Goal: Task Accomplishment & Management: Complete application form

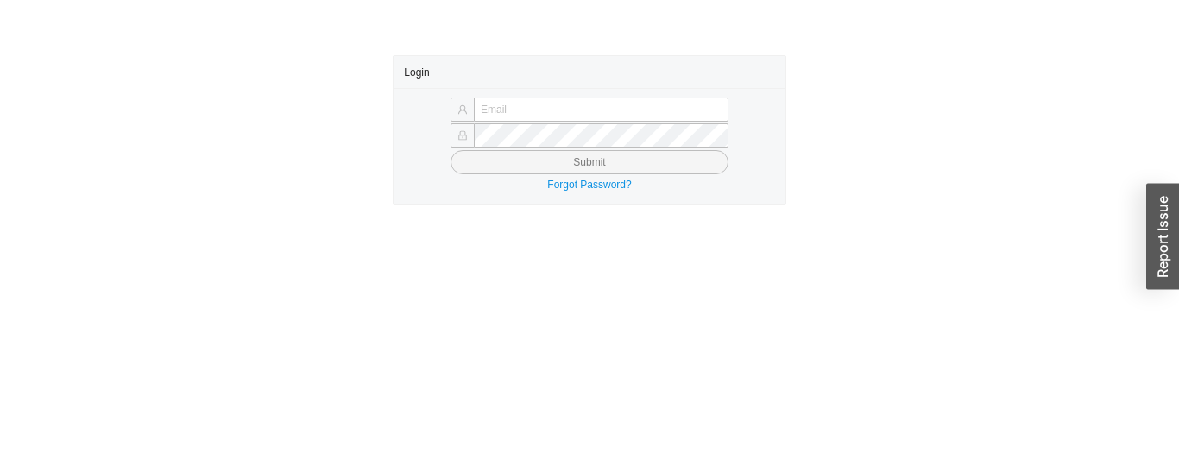
type input "[PERSON_NAME][EMAIL_ADDRESS][DOMAIN_NAME]"
click at [601, 162] on span "Submit" at bounding box center [589, 162] width 32 height 17
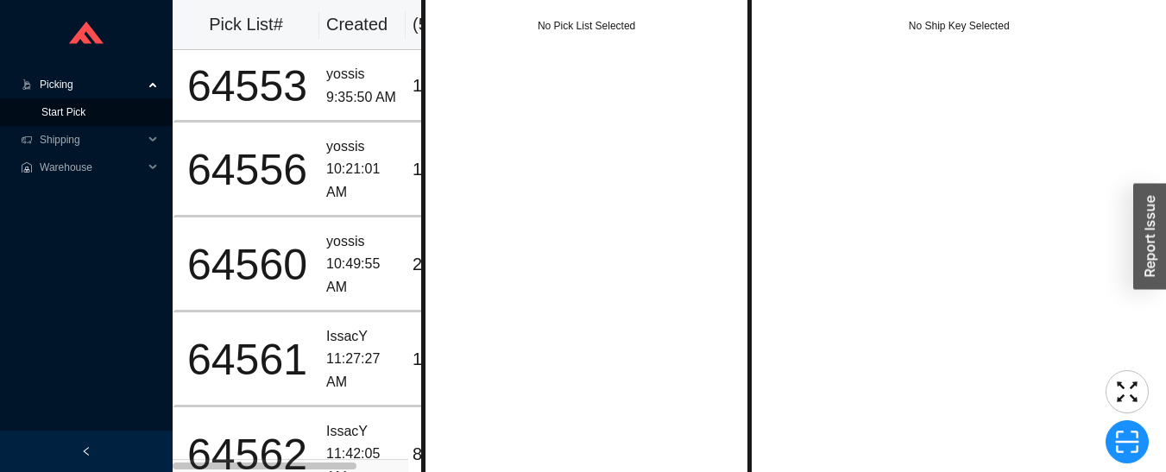
click at [68, 111] on link "Start Pick" at bounding box center [63, 112] width 44 height 12
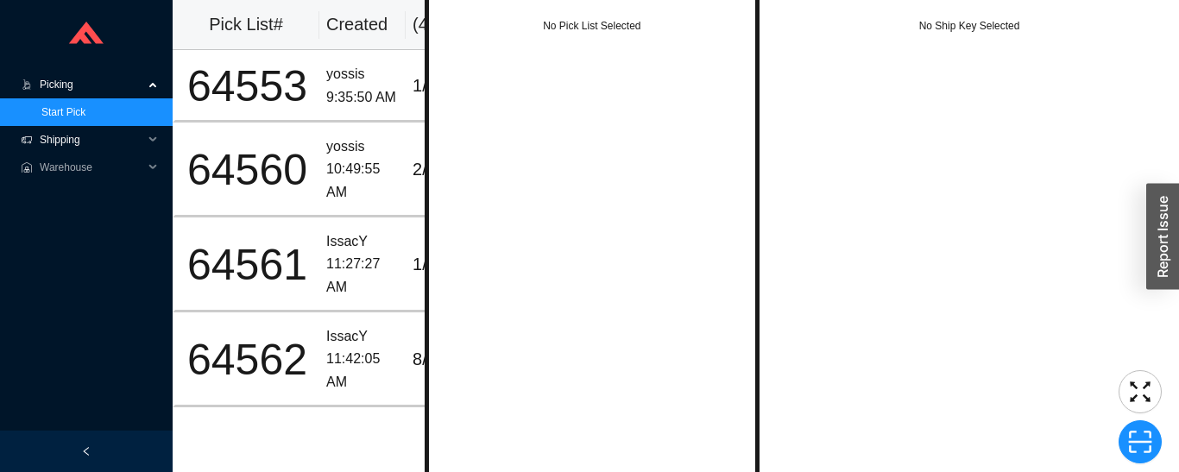
click at [52, 139] on span "Shipping" at bounding box center [92, 140] width 104 height 28
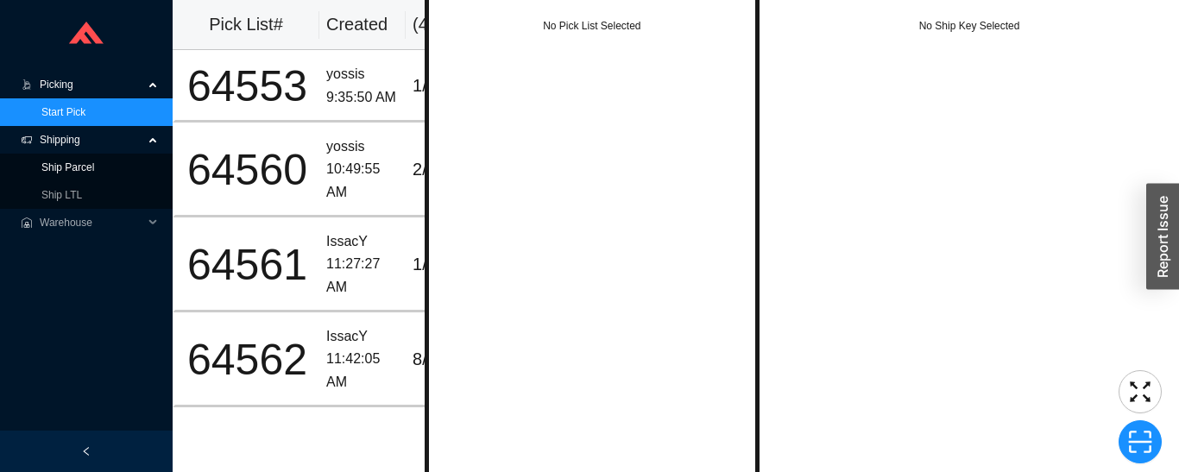
click at [49, 169] on link "Ship Parcel" at bounding box center [67, 167] width 53 height 12
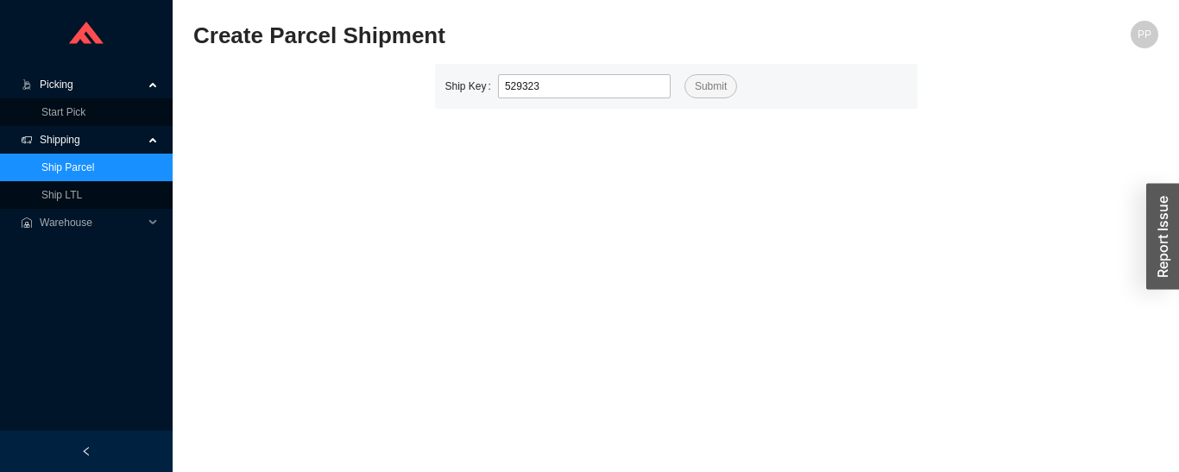
type input "529323"
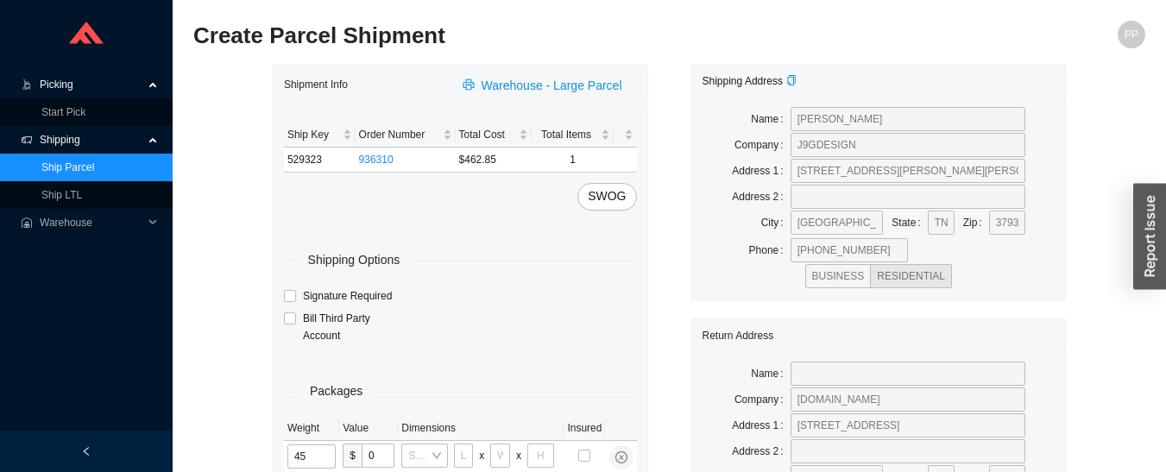
type input "45"
type input "38"
type input "25"
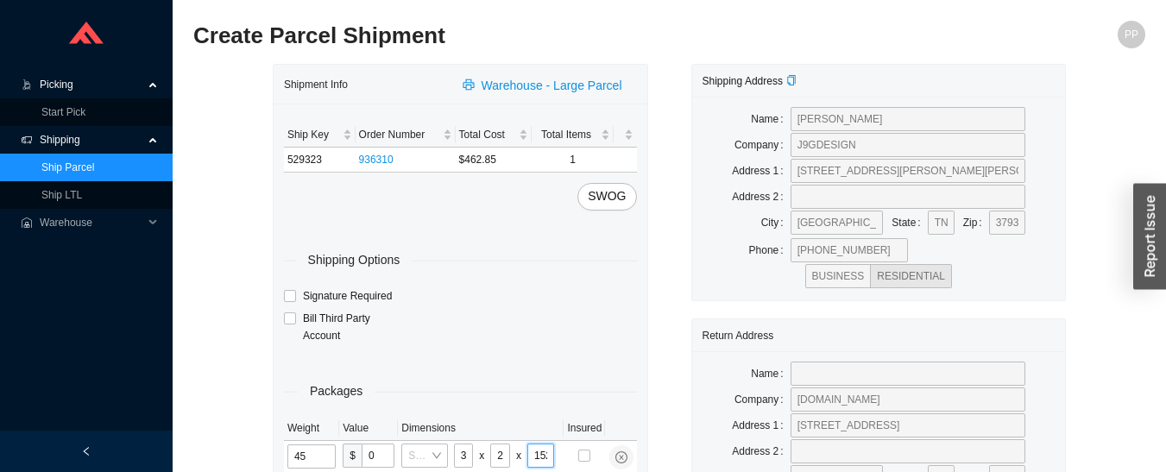
type input "15"
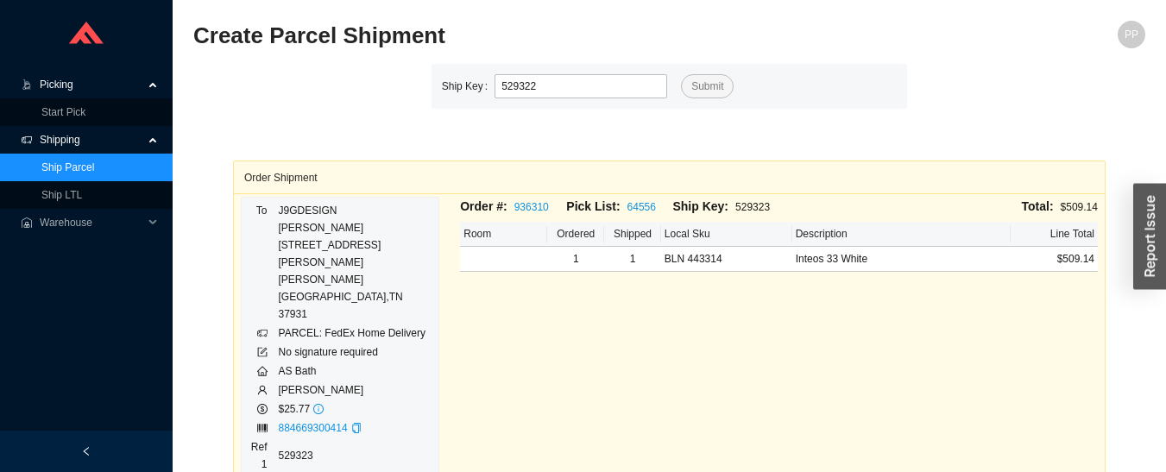
type input "529322"
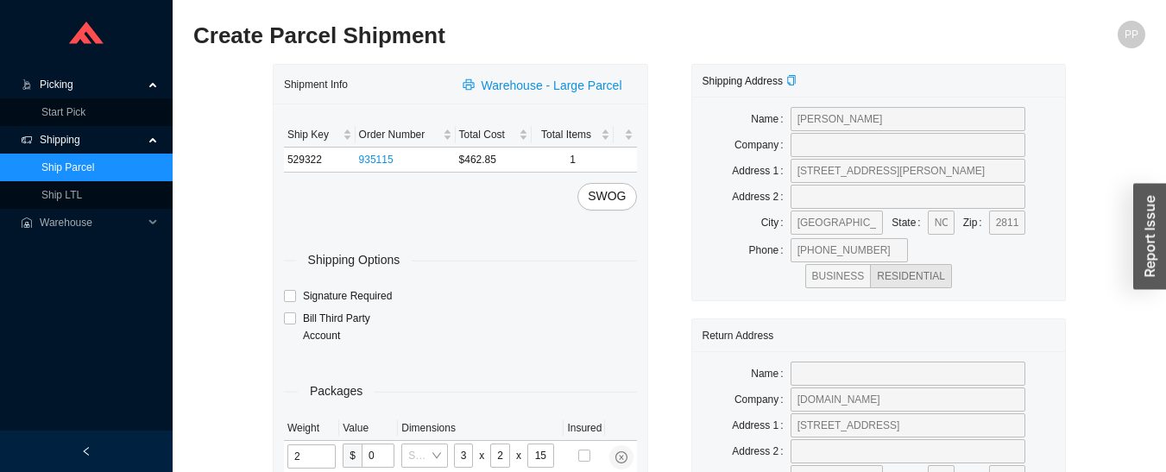
type input "45"
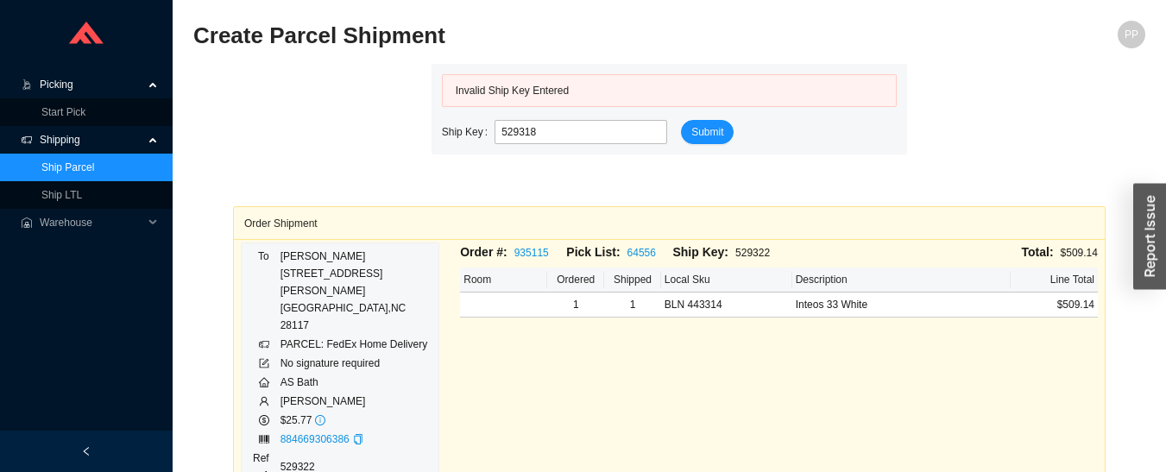
type input "529318"
click at [45, 89] on span "Picking" at bounding box center [92, 85] width 104 height 28
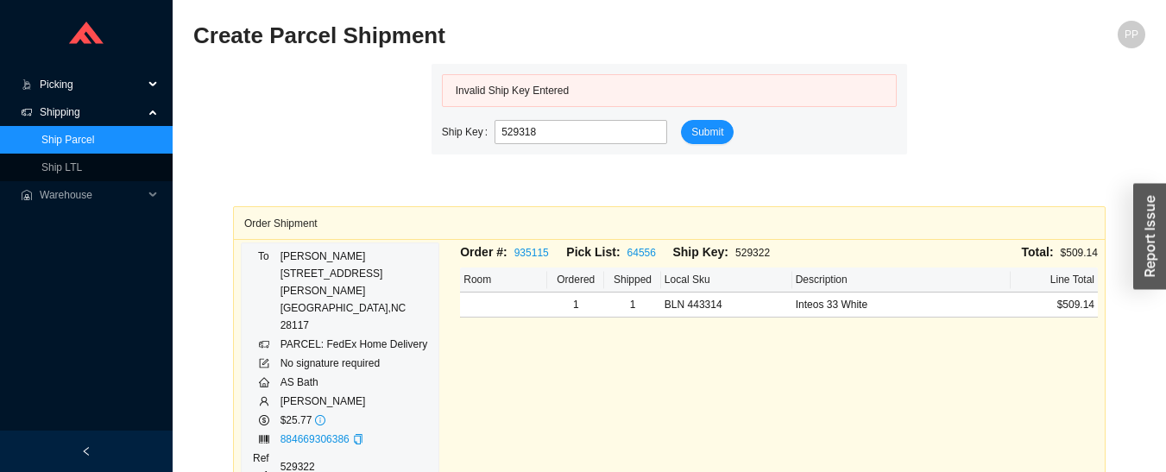
click at [48, 90] on span "Picking" at bounding box center [92, 85] width 104 height 28
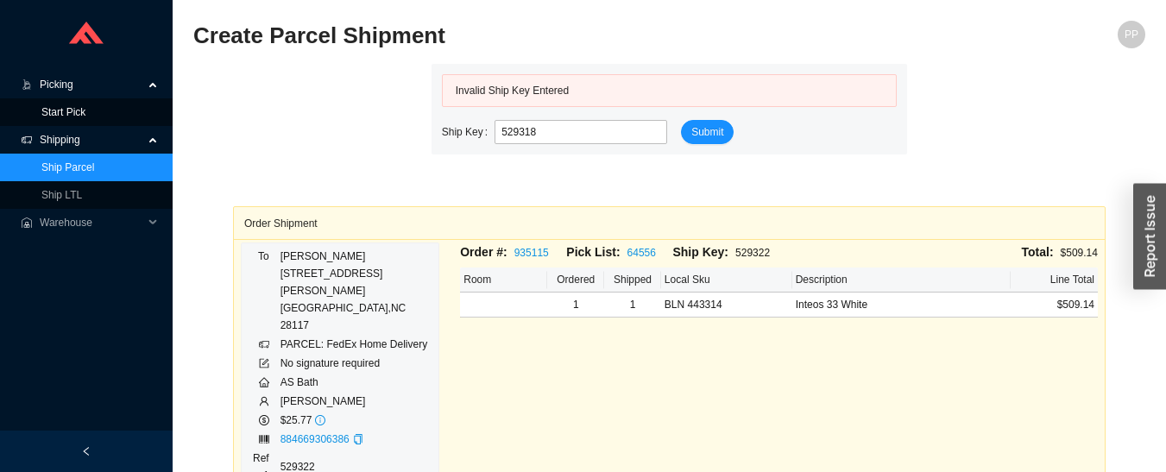
click at [47, 110] on link "Start Pick" at bounding box center [63, 112] width 44 height 12
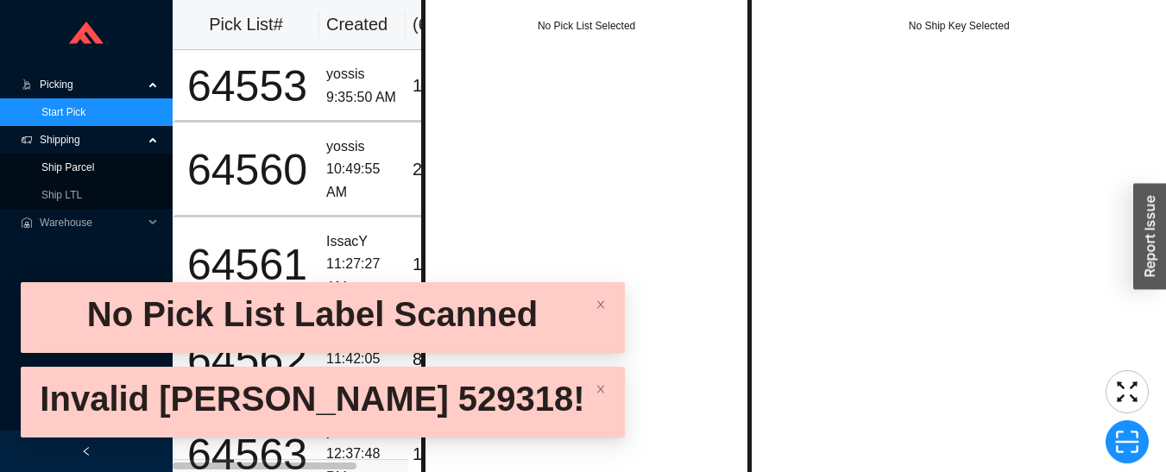
click at [47, 171] on link "Ship Parcel" at bounding box center [67, 167] width 53 height 12
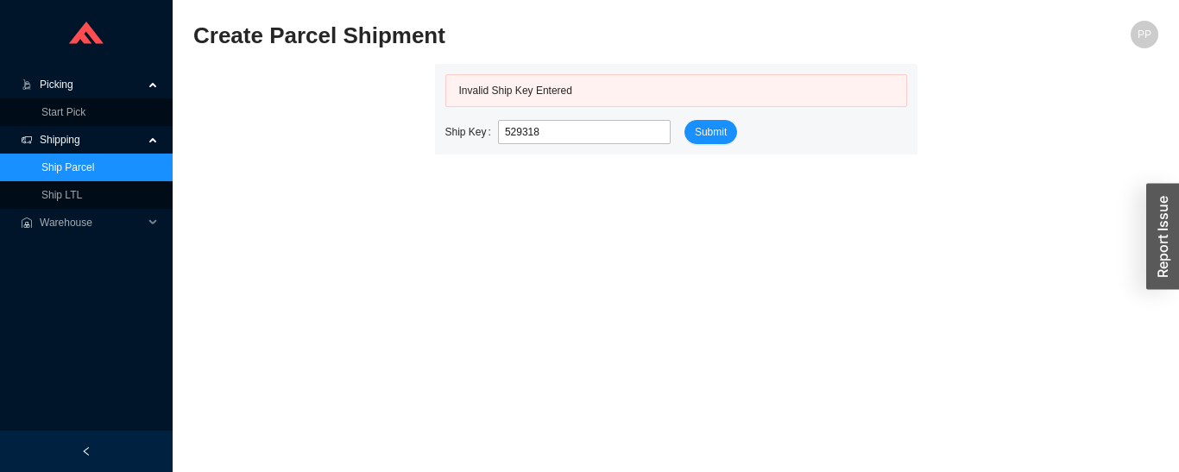
type input "529318"
click at [46, 163] on link "Ship Parcel" at bounding box center [67, 167] width 53 height 12
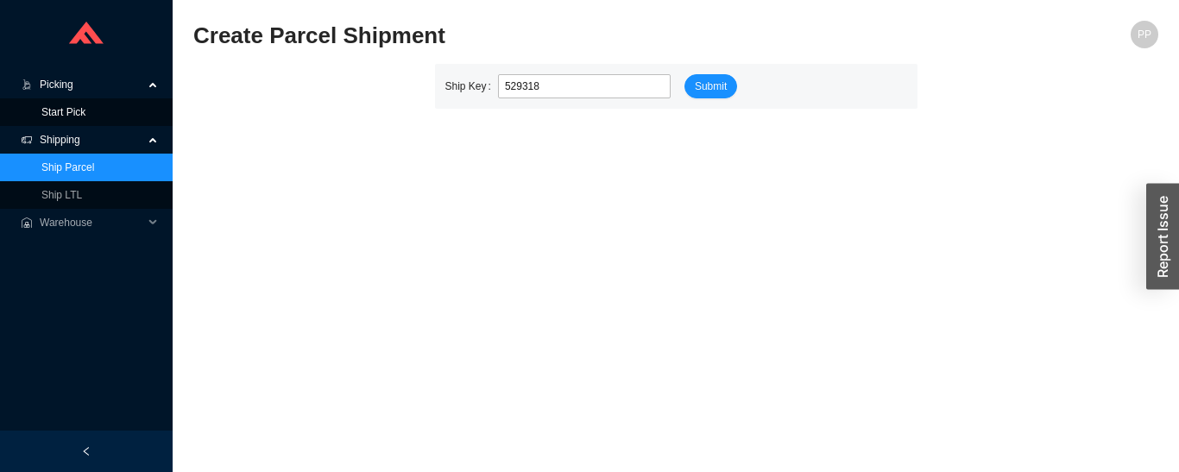
click at [52, 112] on link "Start Pick" at bounding box center [63, 112] width 44 height 12
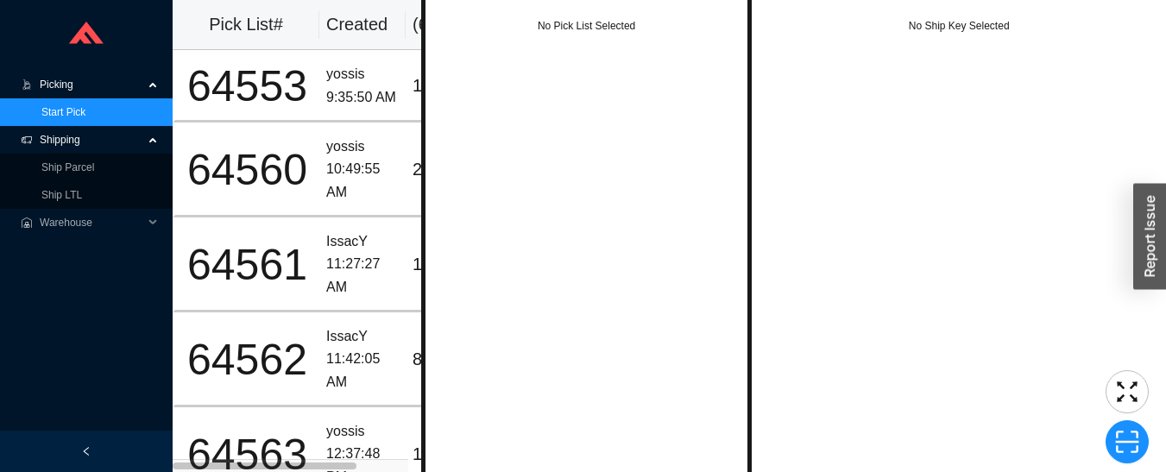
click at [60, 144] on span "Shipping" at bounding box center [92, 140] width 104 height 28
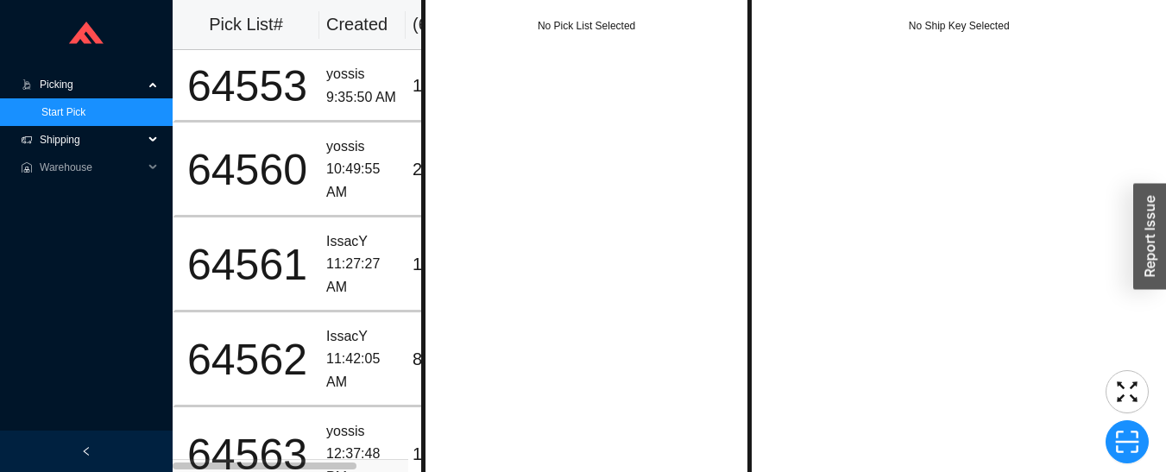
click at [59, 144] on span "Shipping" at bounding box center [92, 140] width 104 height 28
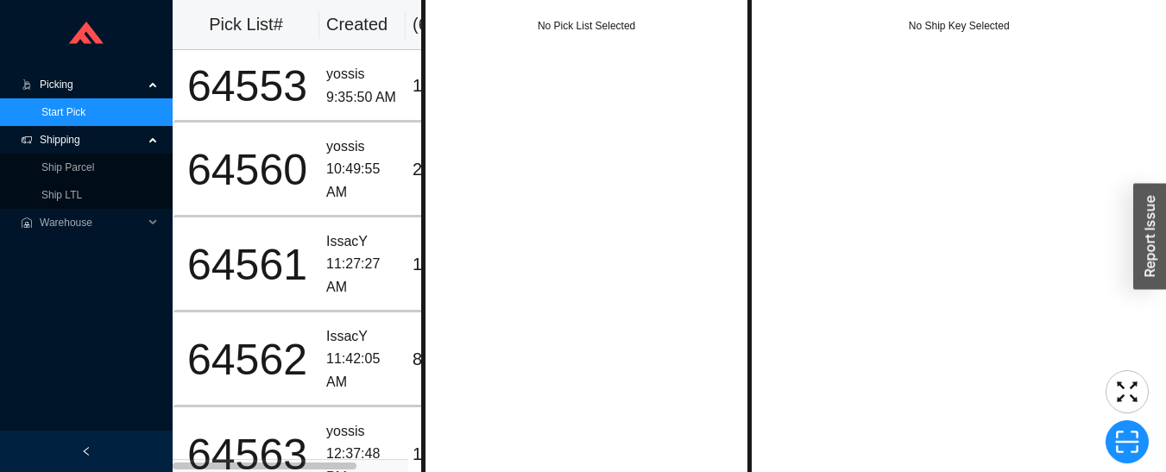
click at [53, 167] on link "Ship Parcel" at bounding box center [67, 167] width 53 height 12
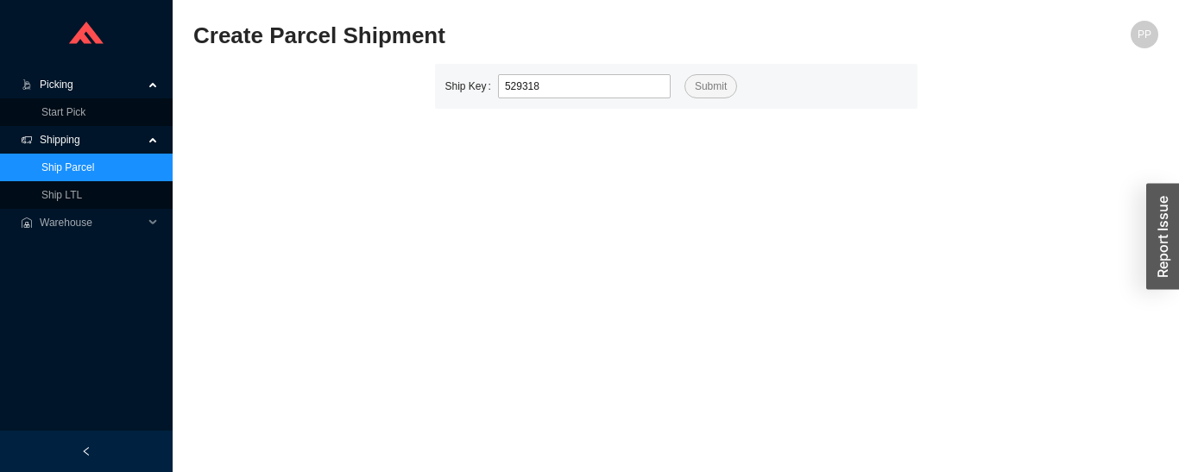
type input "529318"
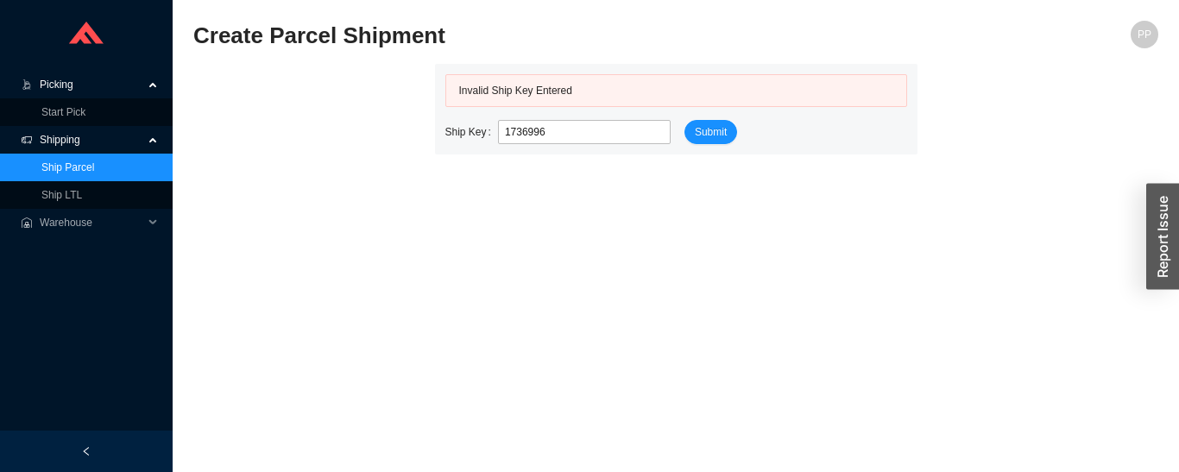
type input "1736996"
click at [48, 108] on link "Start Pick" at bounding box center [63, 112] width 44 height 12
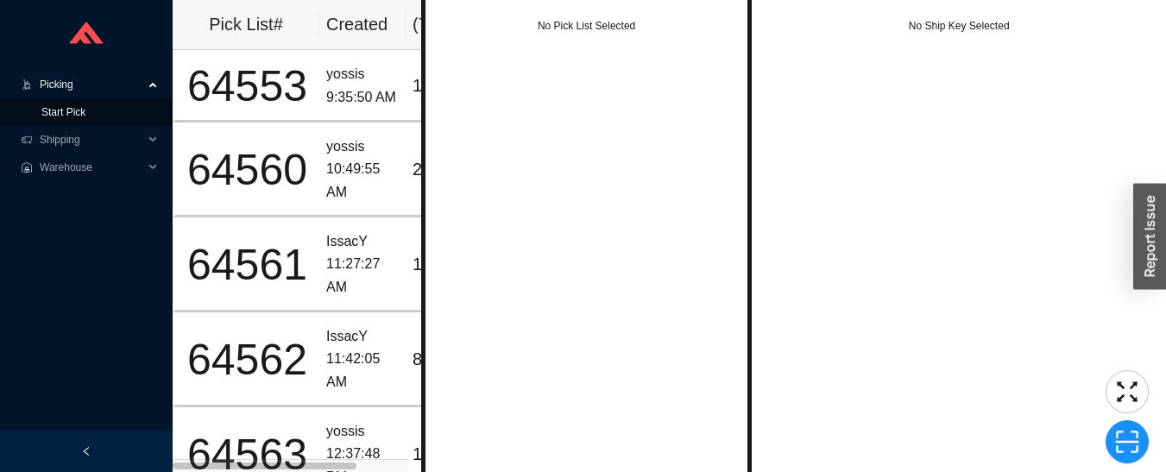
click at [47, 111] on link "Start Pick" at bounding box center [63, 112] width 44 height 12
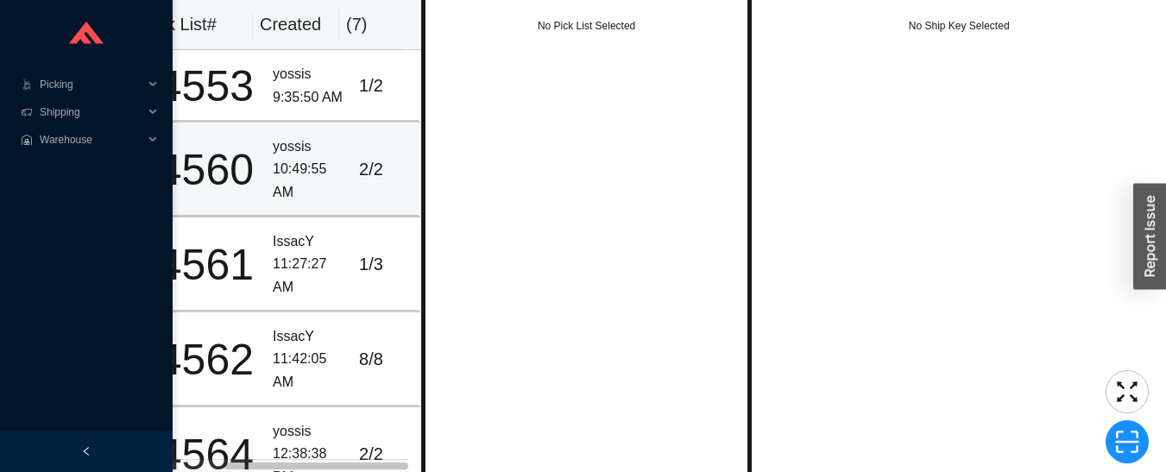
click at [282, 159] on div "10:49:55 AM" at bounding box center [309, 181] width 72 height 46
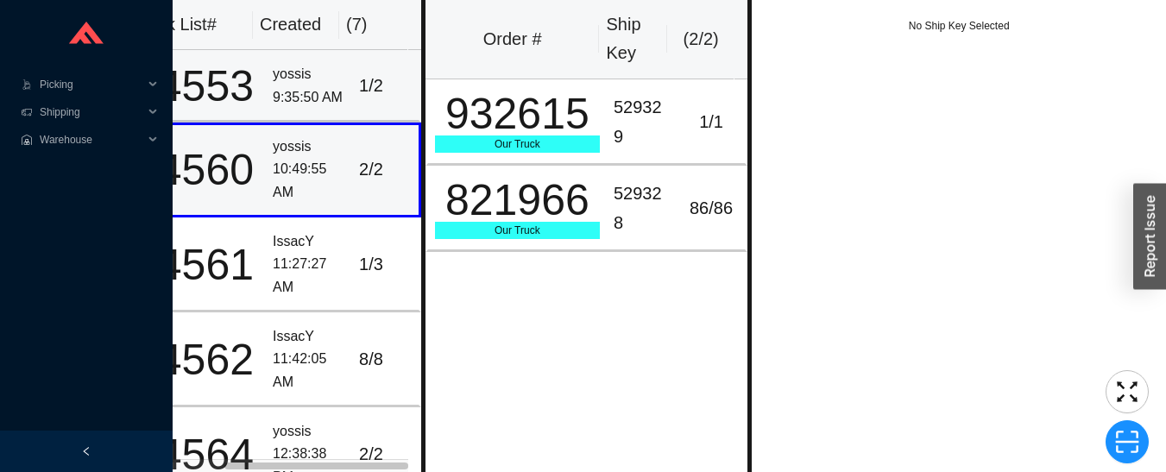
click at [315, 65] on div "yossis" at bounding box center [309, 74] width 72 height 23
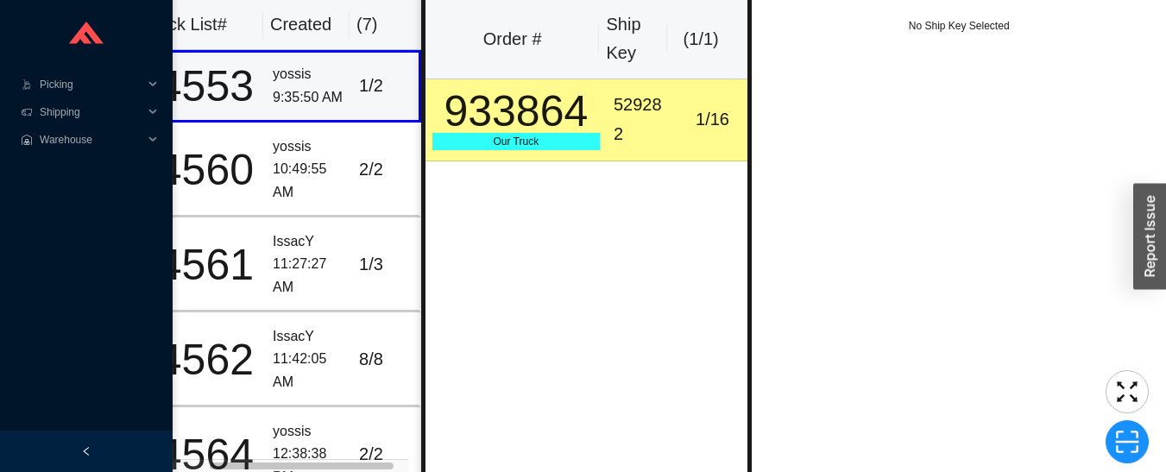
scroll to position [0, 66]
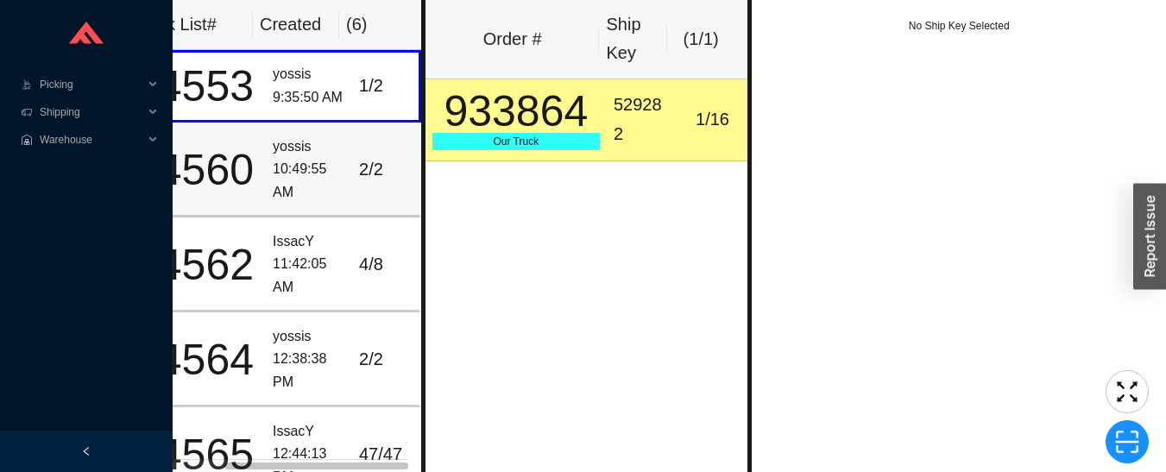
click at [310, 160] on div "10:49:55 AM" at bounding box center [309, 181] width 72 height 46
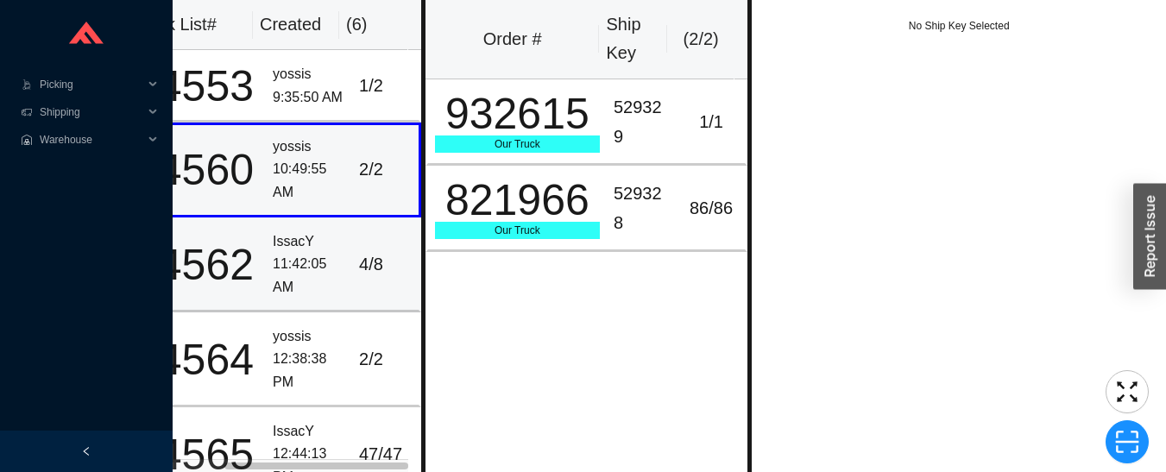
click at [334, 250] on td "IssacY 11:42:05 AM" at bounding box center [309, 264] width 86 height 95
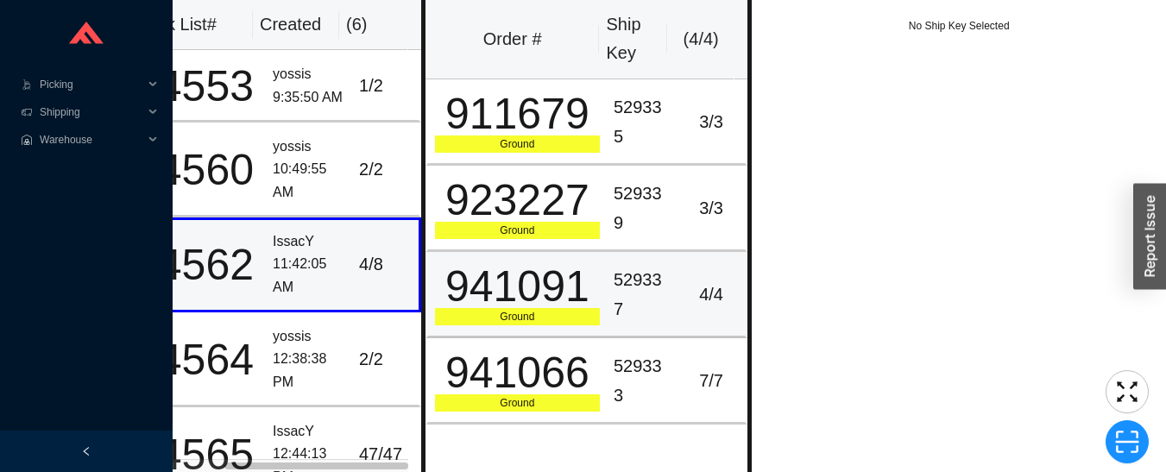
click at [507, 304] on div "941091" at bounding box center [517, 286] width 165 height 43
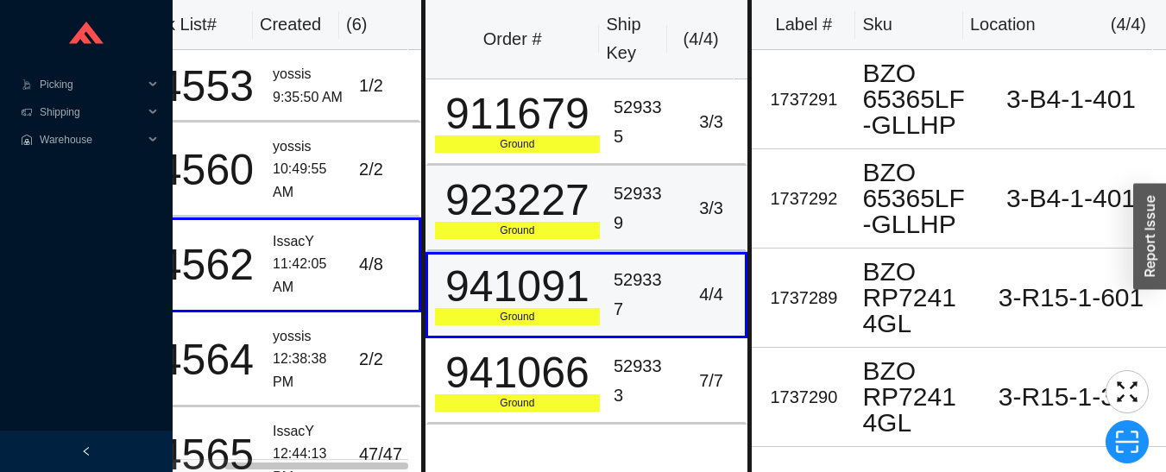
click at [571, 211] on div "923227" at bounding box center [517, 200] width 165 height 43
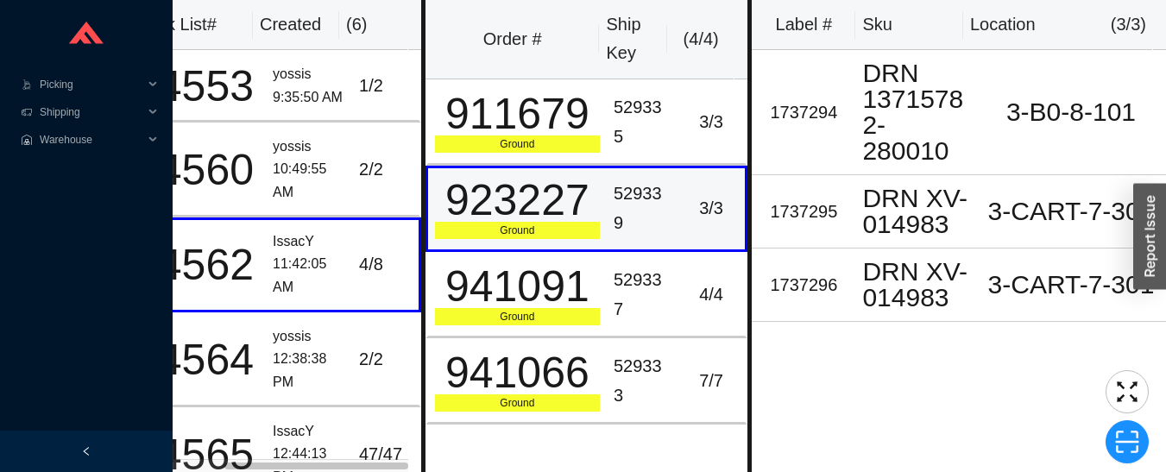
click at [574, 127] on div "911679" at bounding box center [517, 113] width 165 height 43
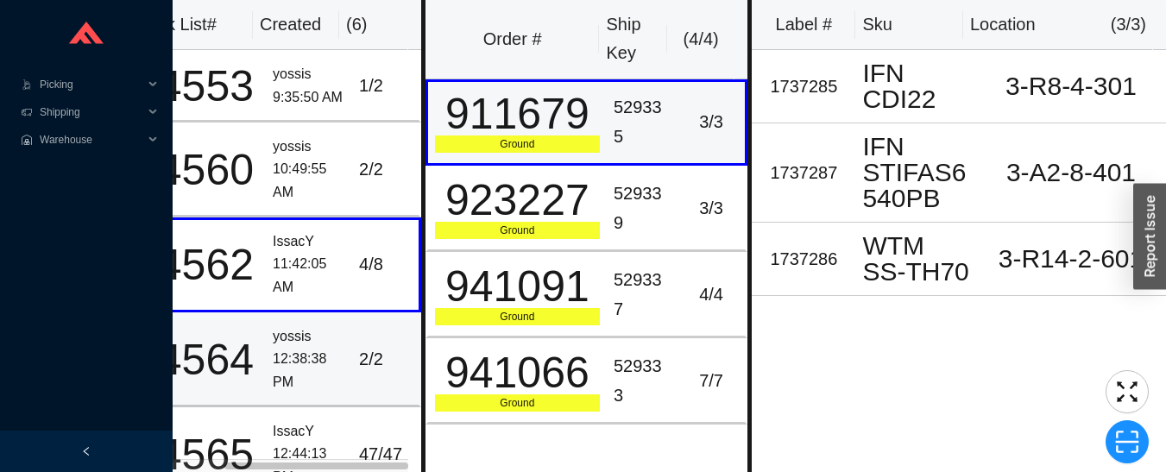
click at [359, 356] on div "2 / 2" at bounding box center [385, 359] width 53 height 28
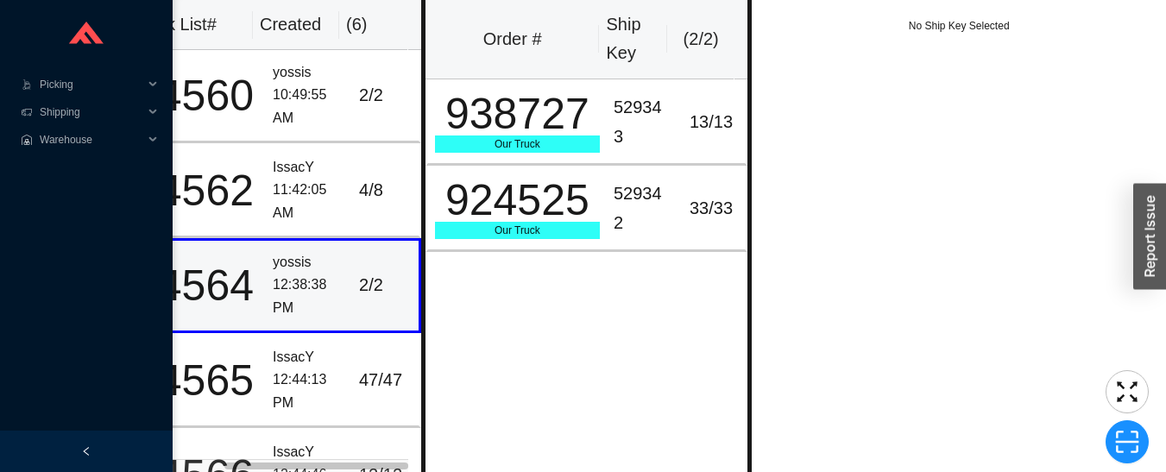
scroll to position [134, 66]
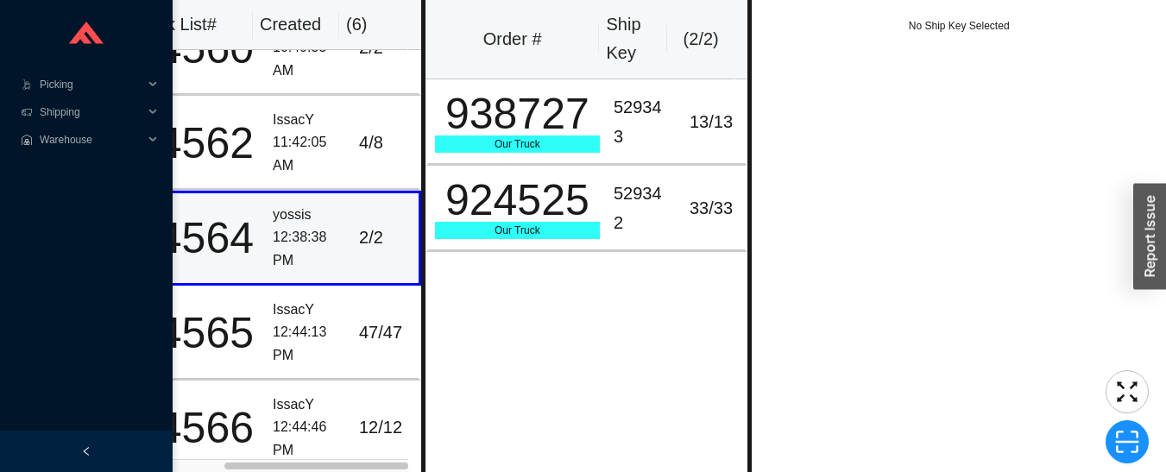
click at [359, 331] on div "47 / 47" at bounding box center [385, 332] width 53 height 28
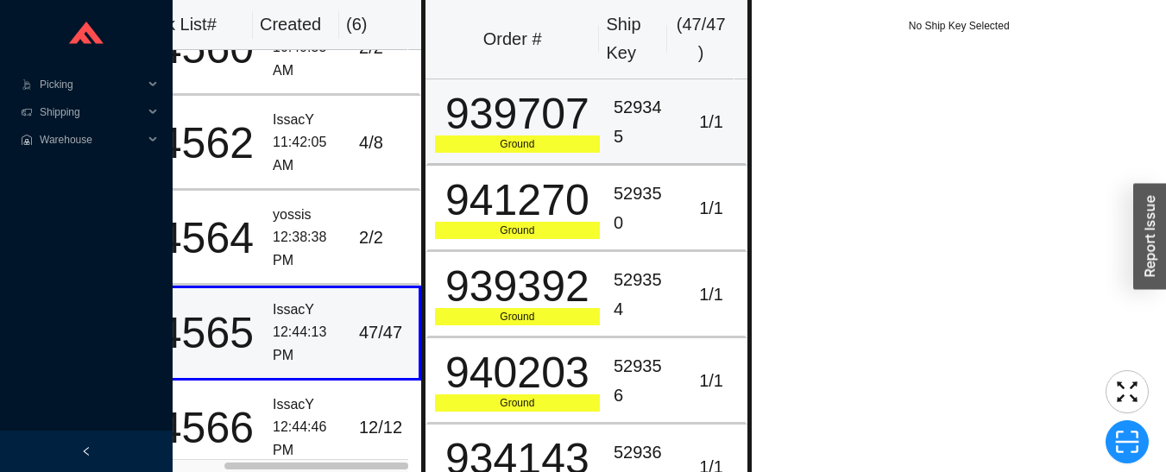
click at [545, 125] on div "939707" at bounding box center [517, 113] width 165 height 43
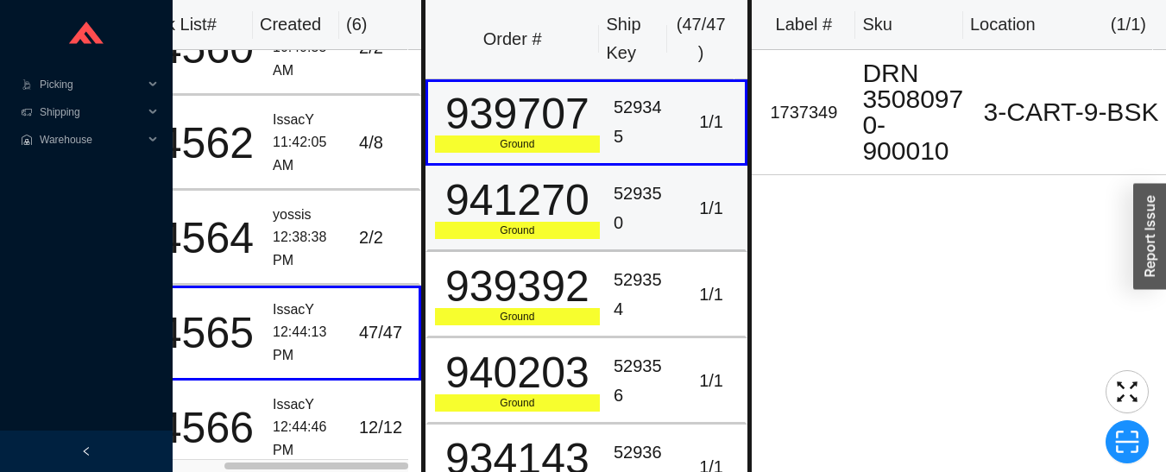
click at [595, 215] on td "941270 Ground" at bounding box center [515, 209] width 181 height 86
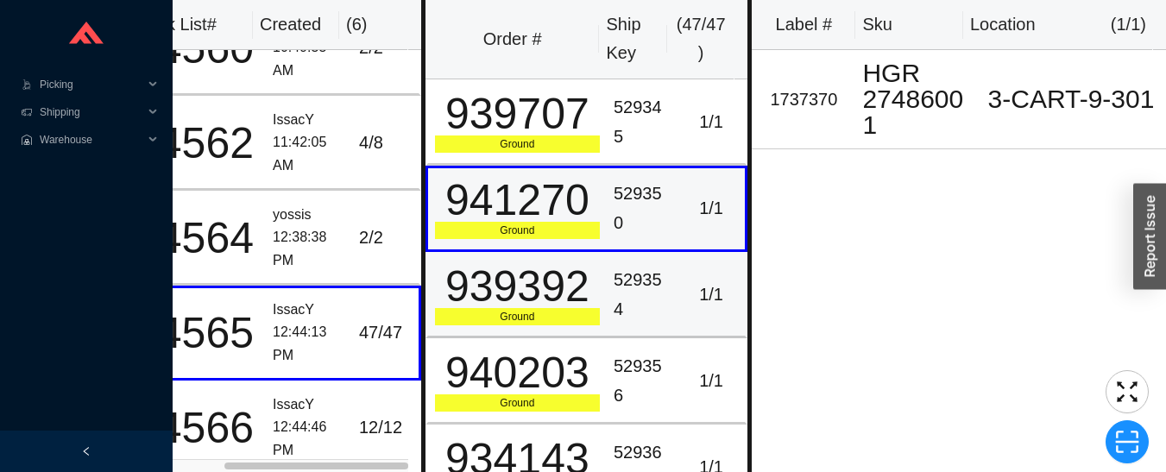
click at [607, 275] on td "529354" at bounding box center [642, 295] width 71 height 86
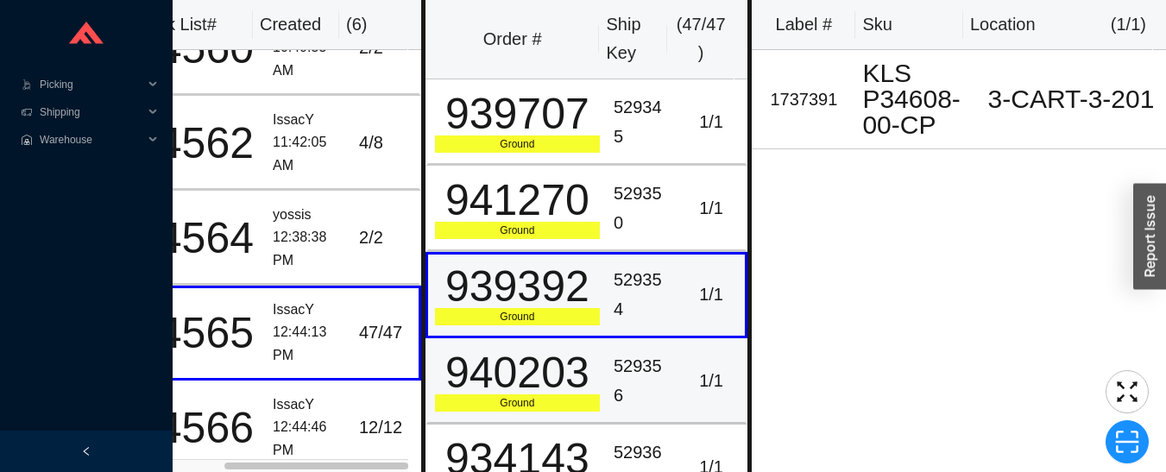
click at [596, 375] on td "940203 Ground" at bounding box center [515, 381] width 181 height 86
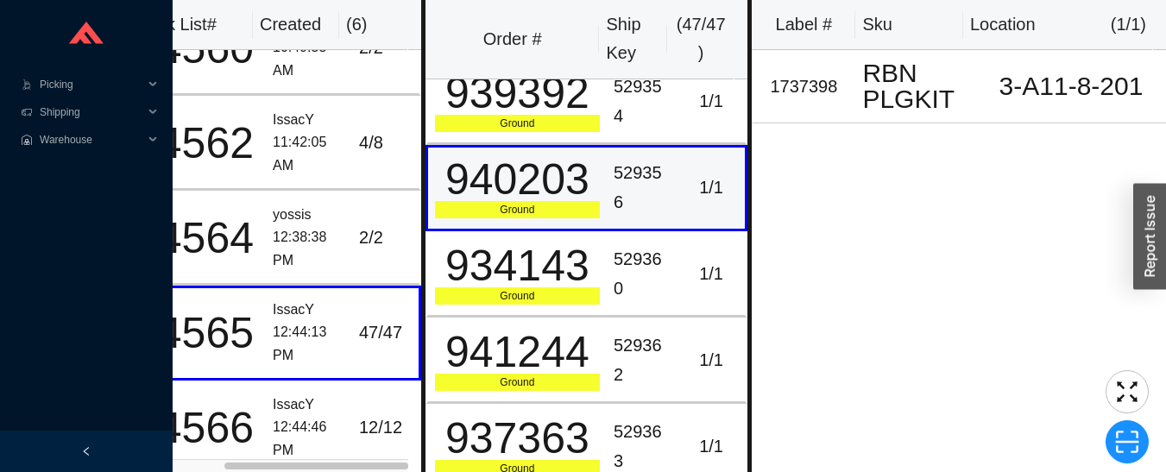
scroll to position [203, 0]
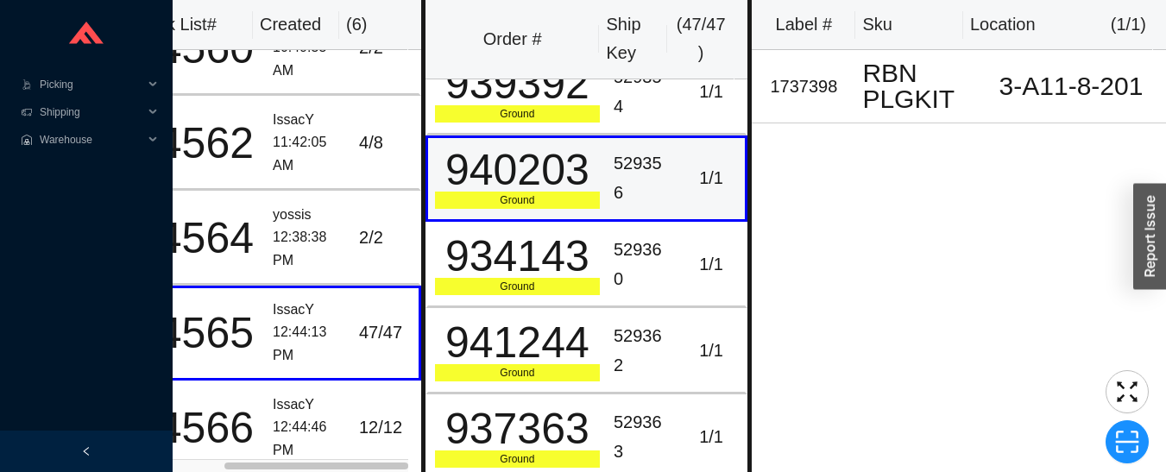
click at [549, 349] on div "941244" at bounding box center [517, 342] width 165 height 43
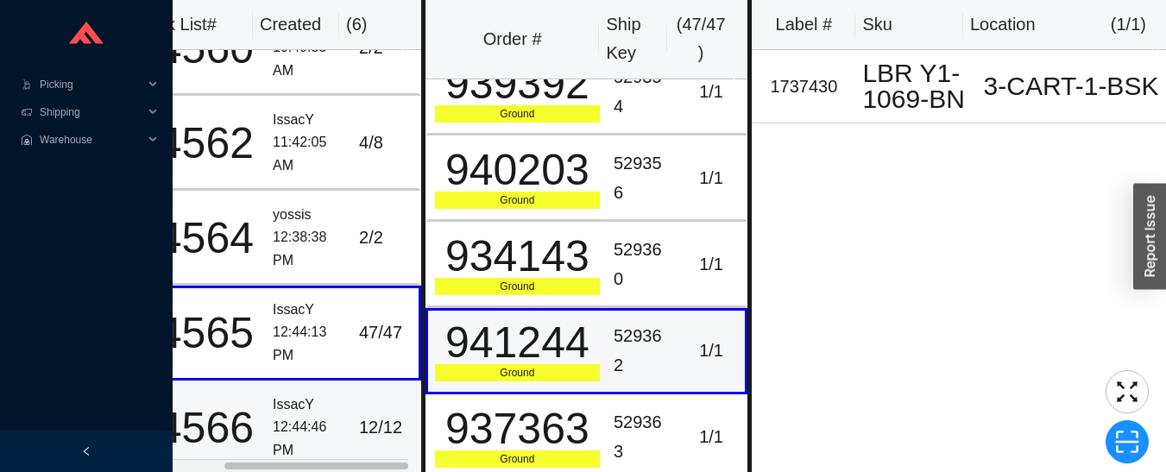
click at [352, 416] on td "12 / 12" at bounding box center [386, 428] width 69 height 95
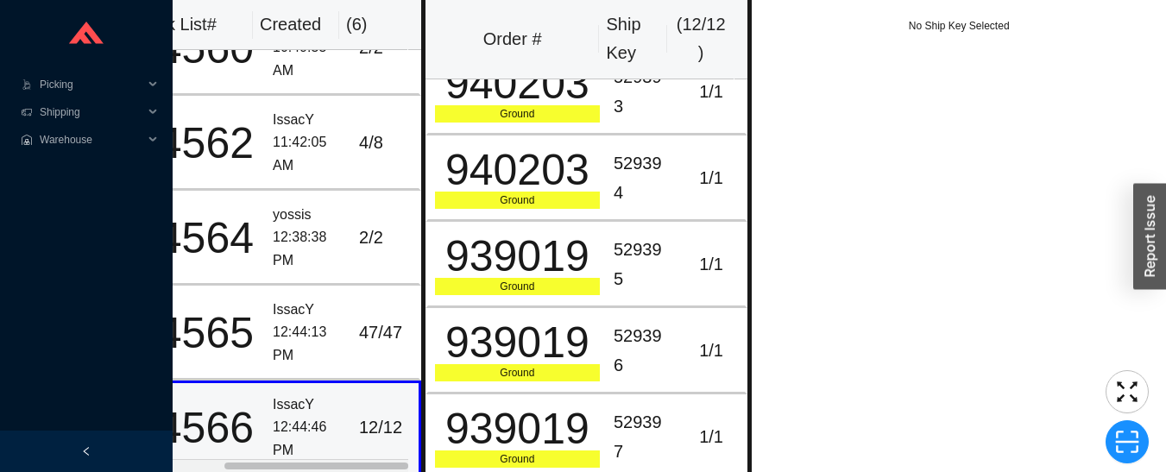
click at [574, 192] on div "940203" at bounding box center [517, 169] width 165 height 43
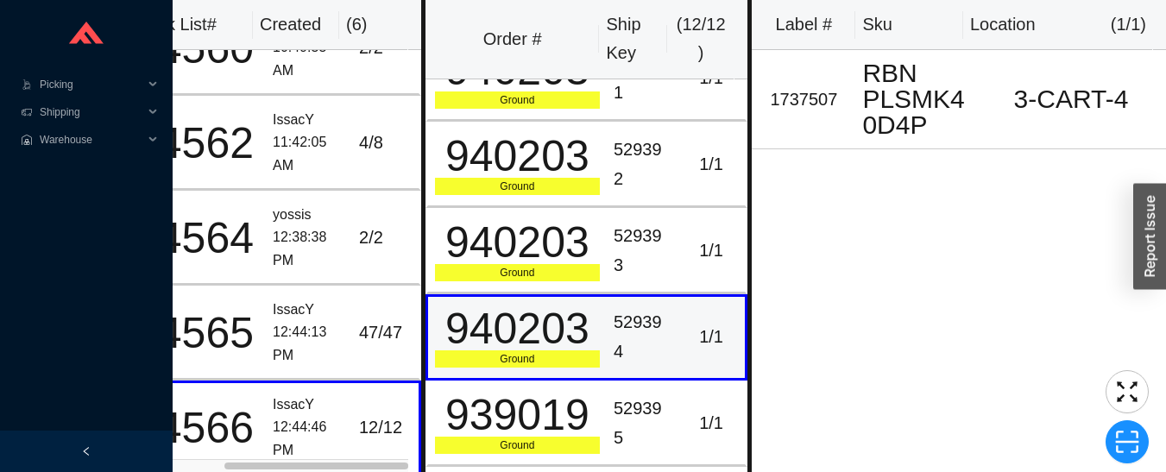
scroll to position [0, 0]
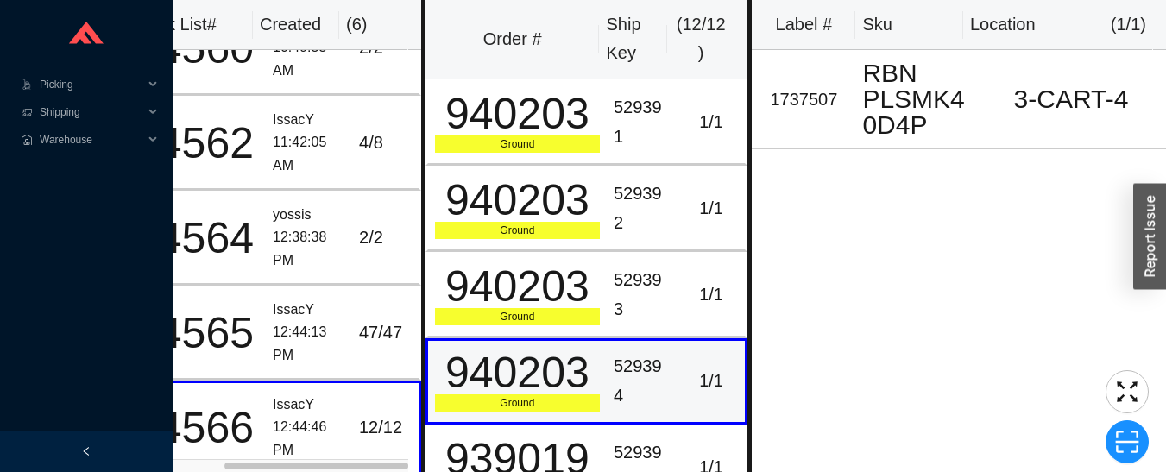
click at [614, 135] on div "529391" at bounding box center [642, 122] width 57 height 58
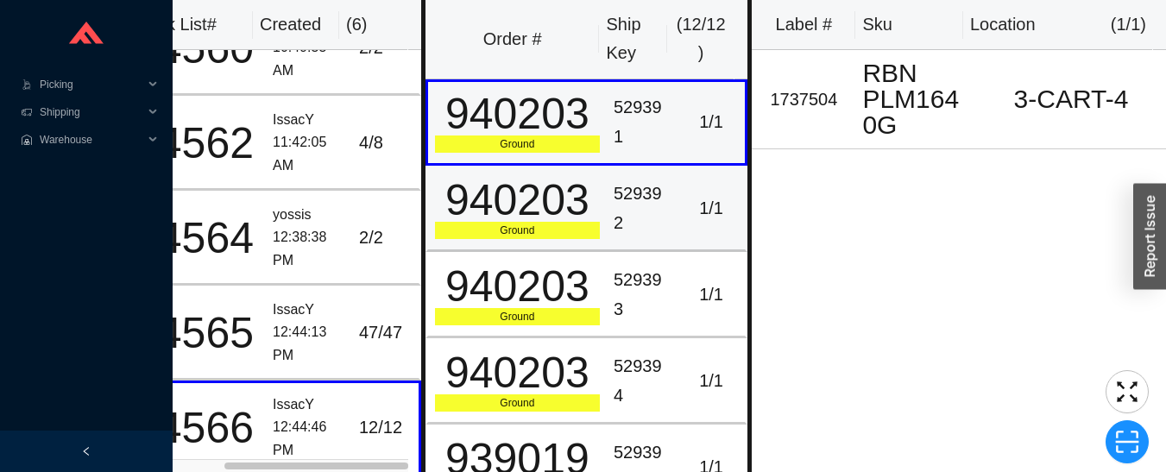
click at [619, 209] on div "529392" at bounding box center [642, 208] width 57 height 58
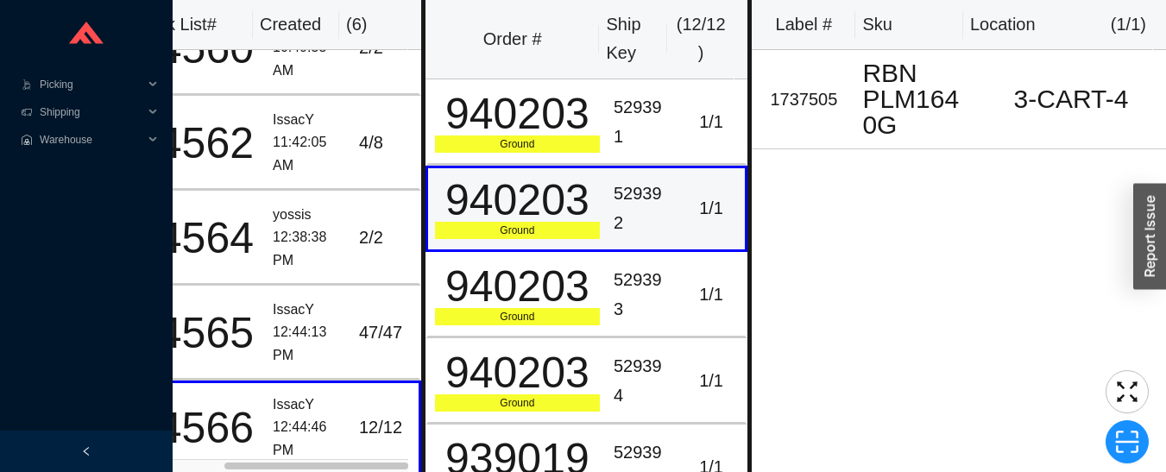
click at [628, 306] on div "529393" at bounding box center [642, 295] width 57 height 58
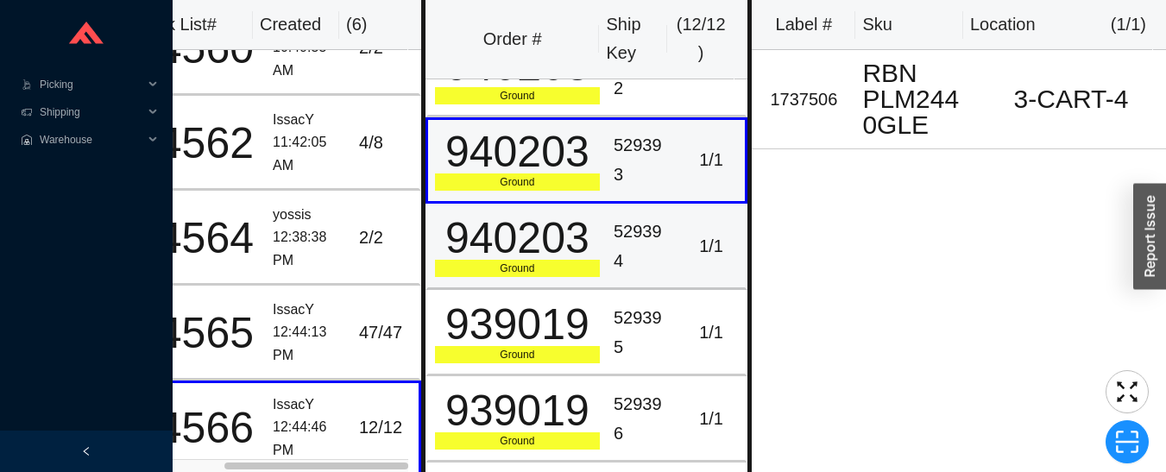
click at [614, 254] on div "529394" at bounding box center [642, 246] width 57 height 58
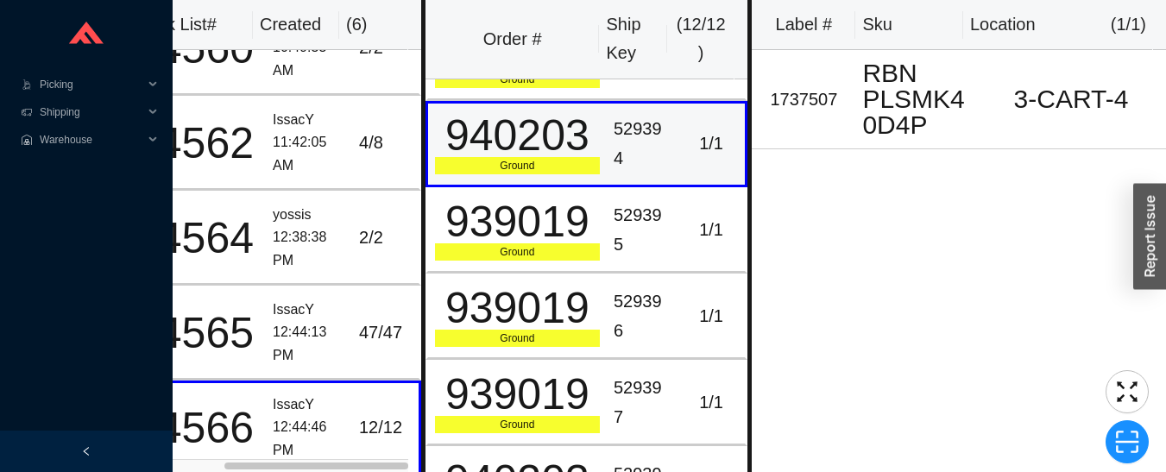
scroll to position [238, 0]
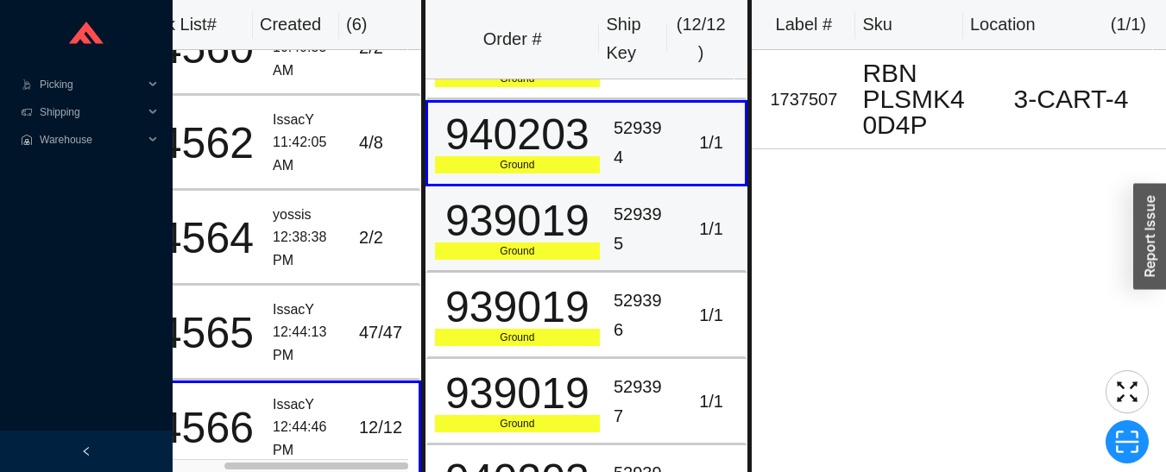
click at [607, 249] on td "529395" at bounding box center [642, 229] width 71 height 86
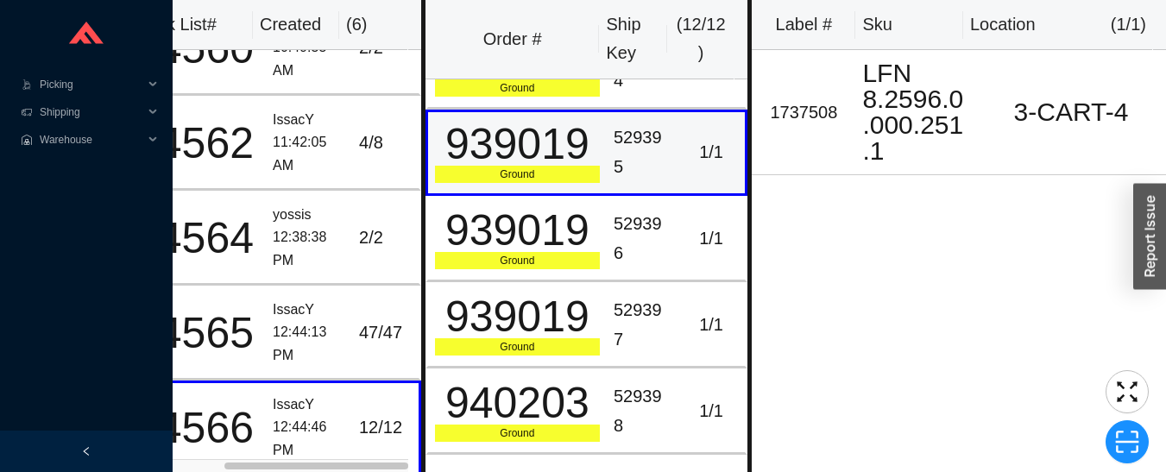
scroll to position [318, 0]
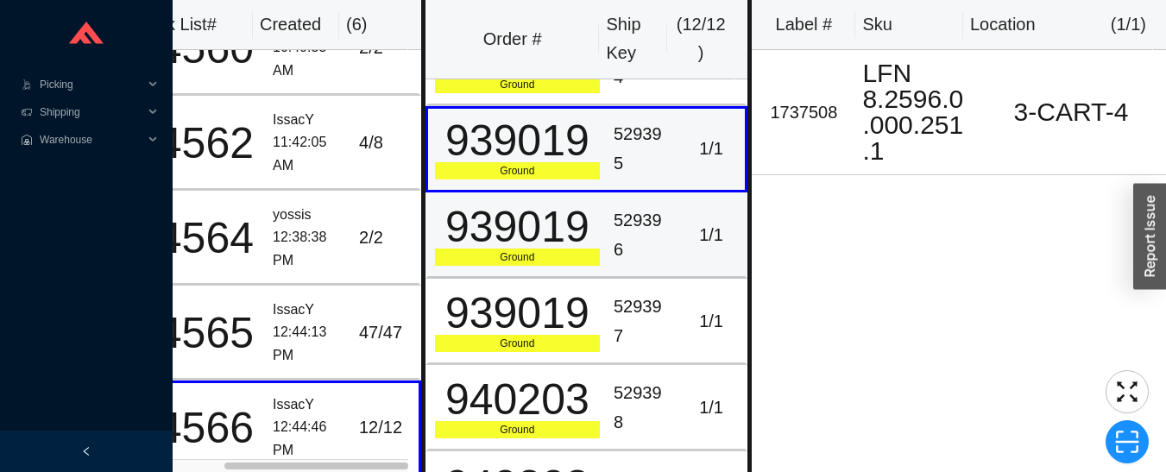
click at [607, 257] on td "529396" at bounding box center [642, 235] width 71 height 86
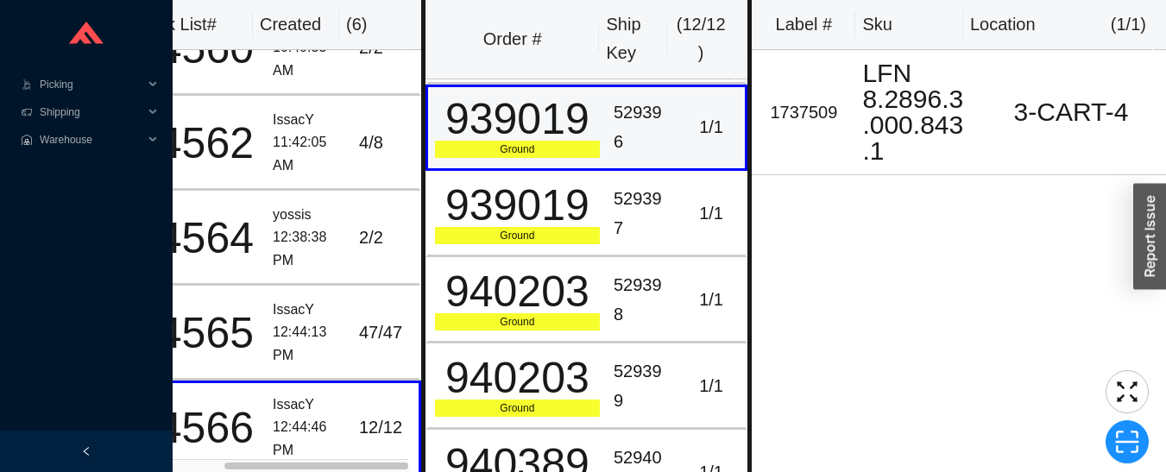
scroll to position [427, 0]
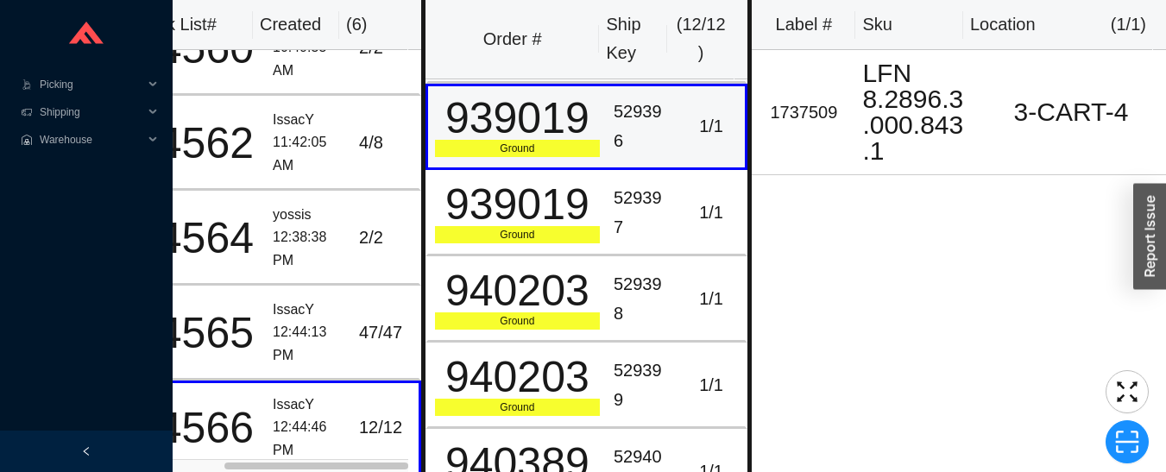
click at [581, 225] on div "939019" at bounding box center [517, 204] width 165 height 43
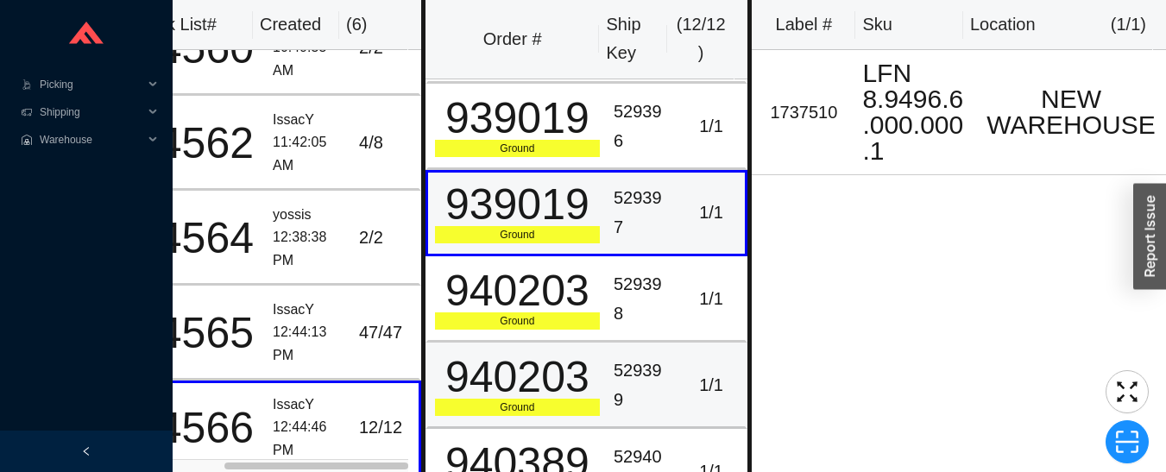
click at [607, 363] on td "529399" at bounding box center [642, 386] width 71 height 86
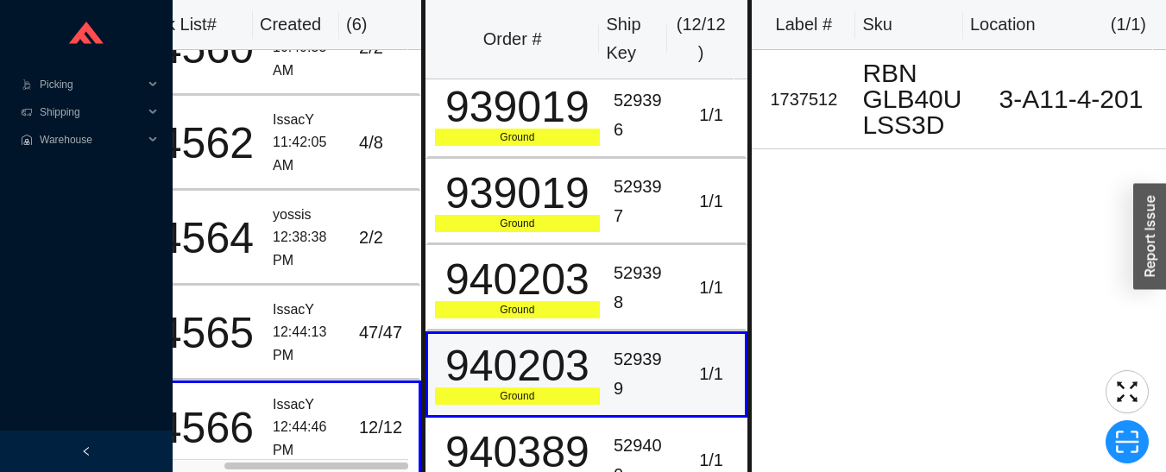
scroll to position [431, 0]
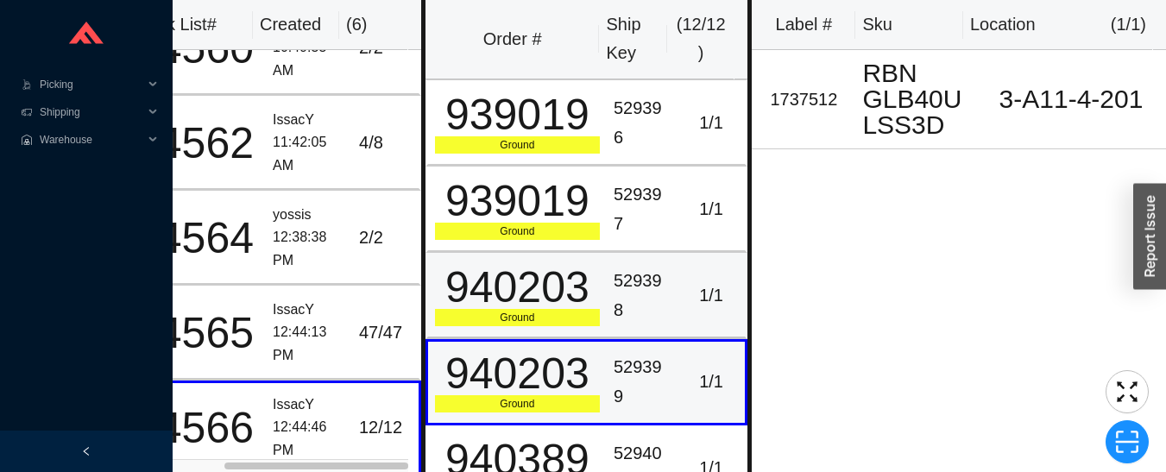
click at [576, 296] on div "940203" at bounding box center [517, 287] width 165 height 43
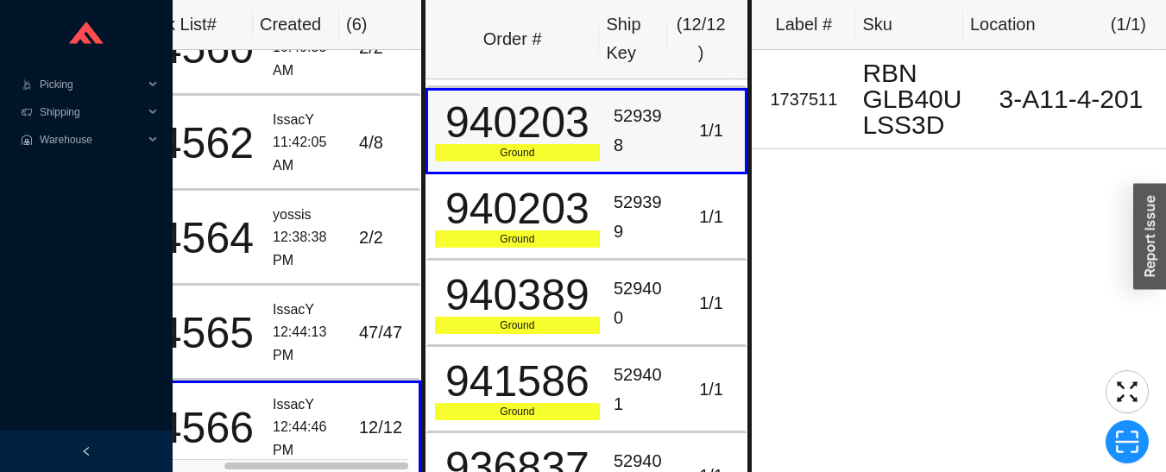
scroll to position [611, 0]
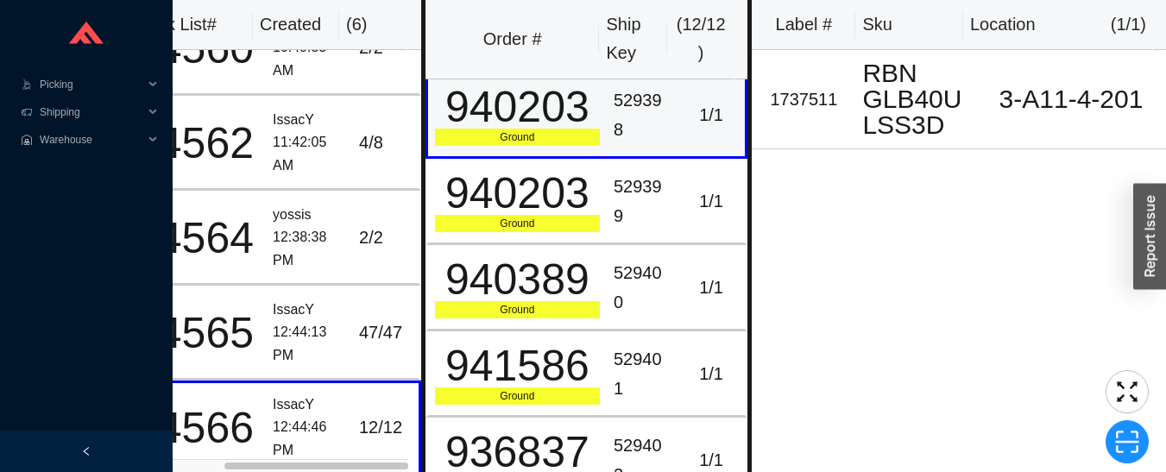
click at [614, 441] on div "529402" at bounding box center [642, 460] width 57 height 58
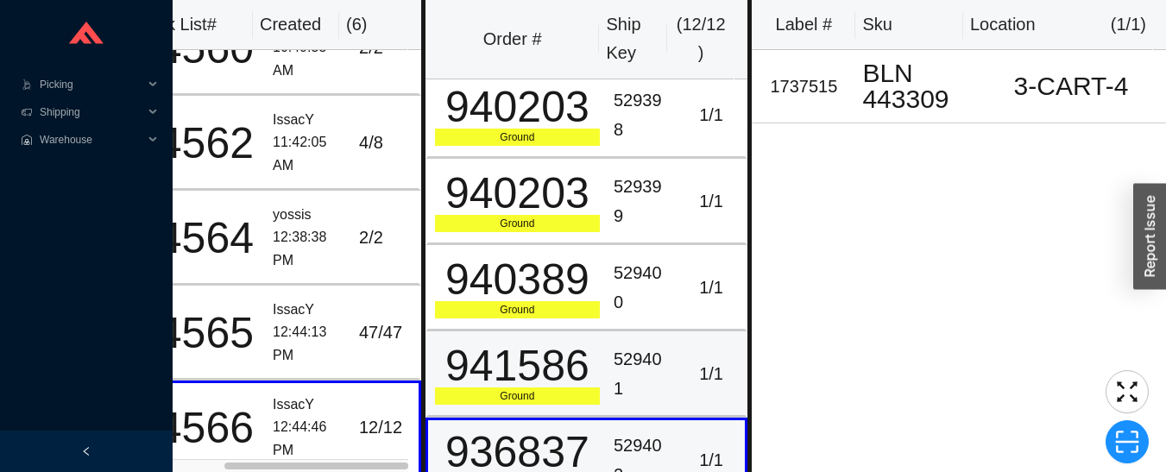
click at [588, 381] on div "941586" at bounding box center [517, 365] width 165 height 43
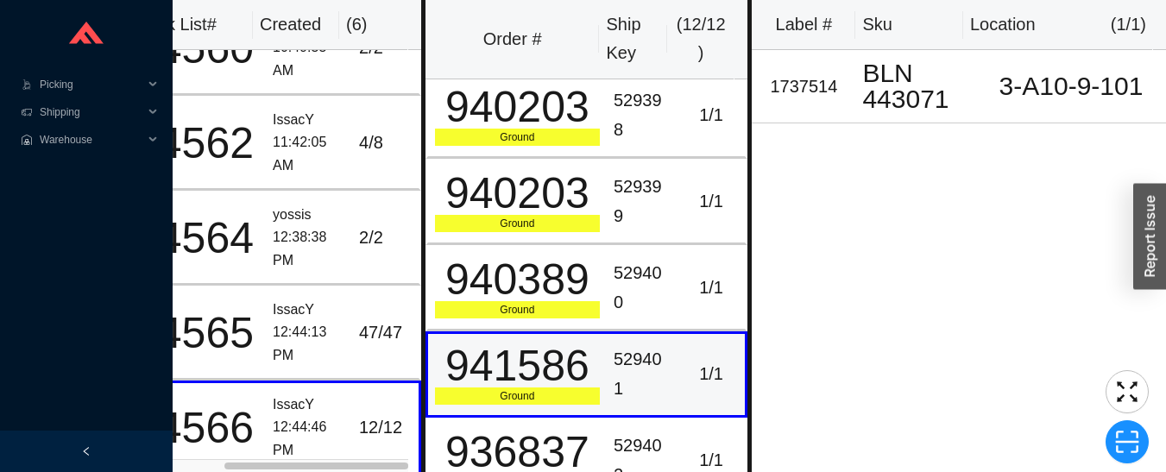
click at [578, 287] on div "940389" at bounding box center [517, 279] width 165 height 43
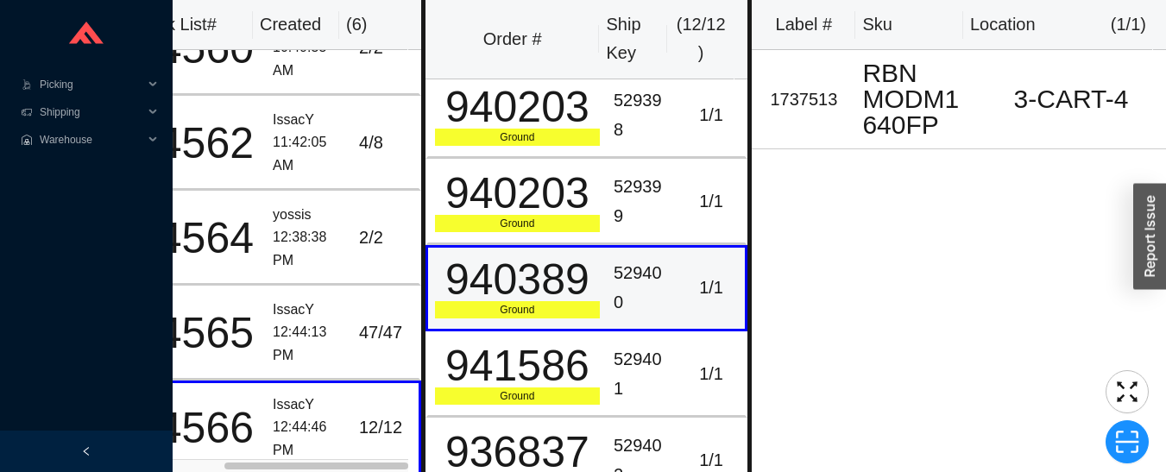
click at [614, 378] on div "529401" at bounding box center [642, 374] width 57 height 58
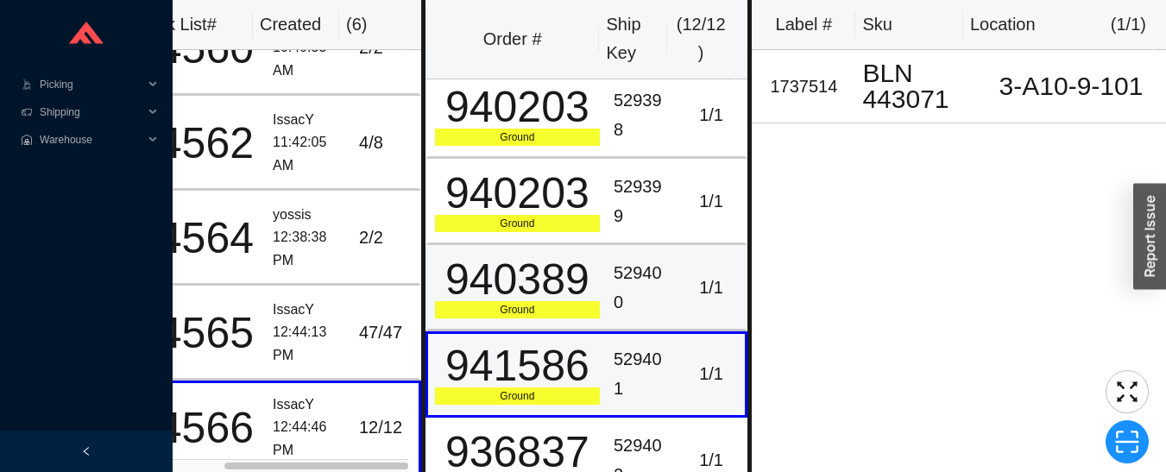
click at [615, 286] on div "529400" at bounding box center [642, 288] width 57 height 58
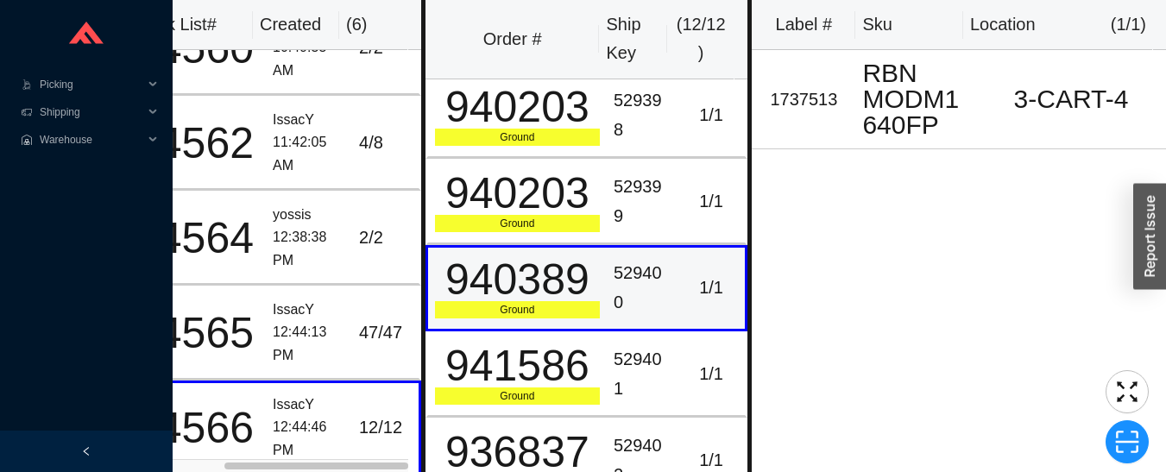
click at [614, 207] on div "529399" at bounding box center [642, 202] width 57 height 58
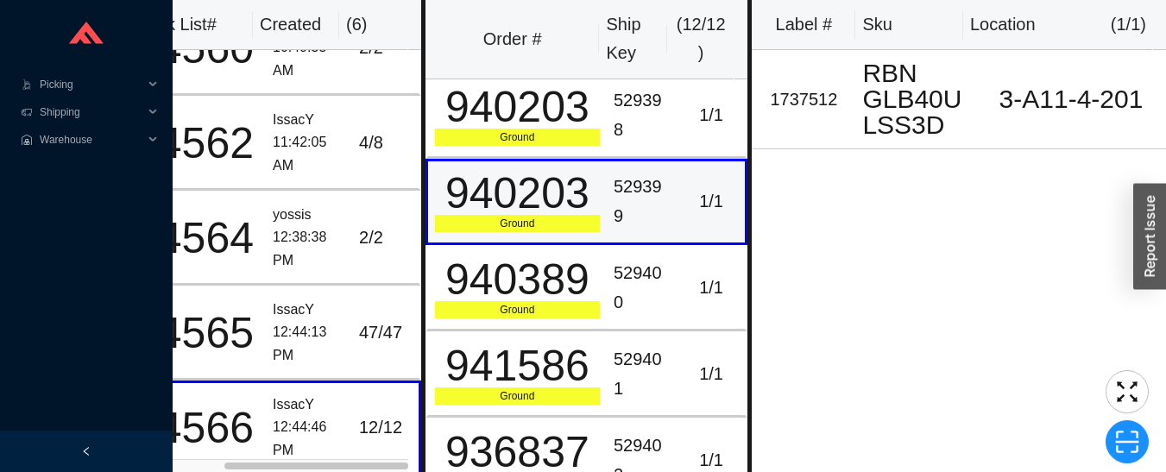
scroll to position [32, 0]
